Goal: Navigation & Orientation: Find specific page/section

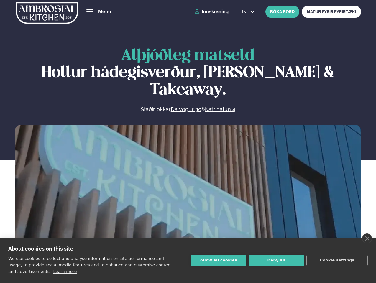
click at [367, 239] on link "close" at bounding box center [367, 239] width 10 height 10
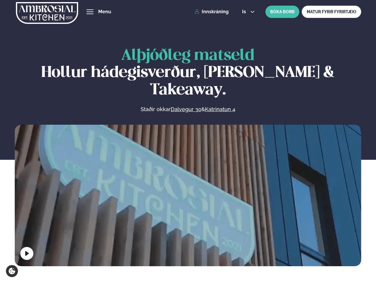
click at [90, 12] on span "hamburger" at bounding box center [89, 11] width 5 height 5
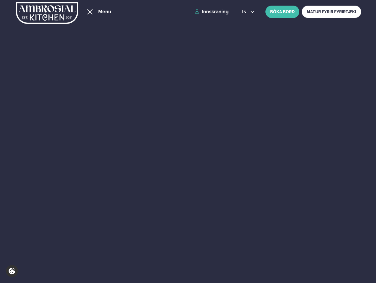
click at [248, 12] on span "is" at bounding box center [245, 11] width 6 height 5
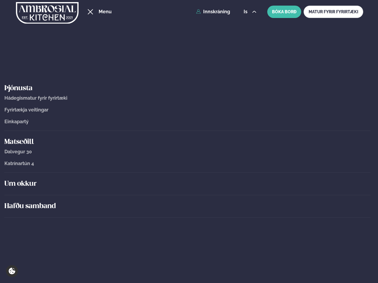
click at [188, 194] on div "Um okkur" at bounding box center [187, 184] width 366 height 22
